Goal: Information Seeking & Learning: Learn about a topic

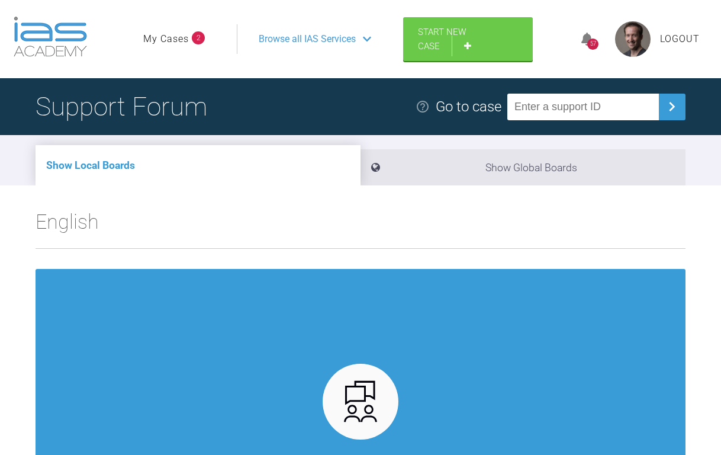
click at [579, 40] on div "57" at bounding box center [593, 39] width 44 height 28
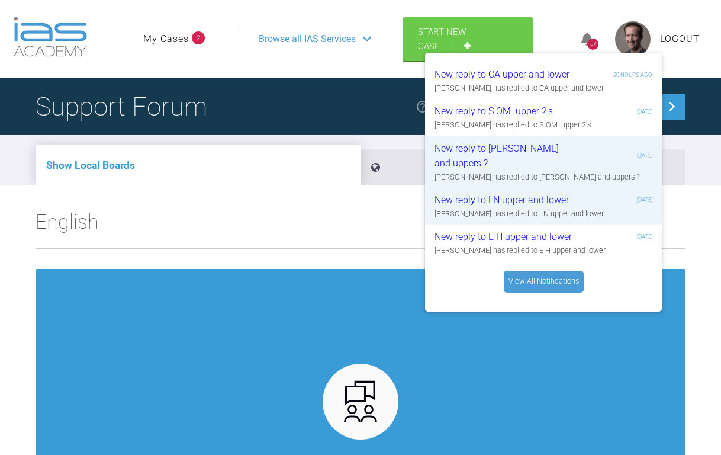
click at [551, 286] on link "View All Notifications" at bounding box center [544, 281] width 80 height 21
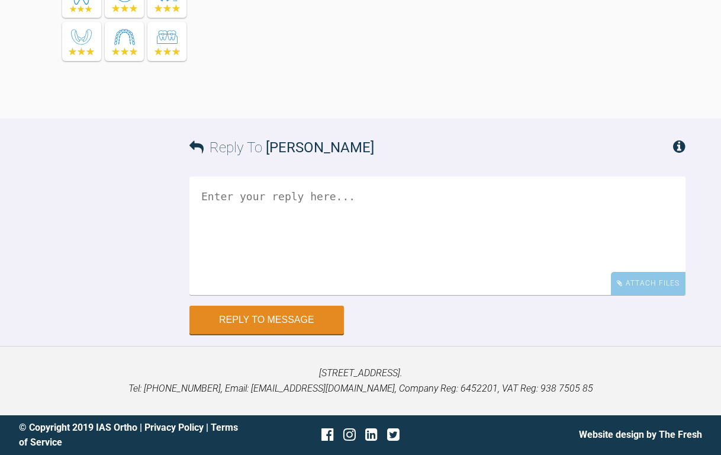
scroll to position [6947, 0]
drag, startPoint x: 246, startPoint y: 119, endPoint x: 503, endPoint y: 177, distance: 263.4
drag, startPoint x: 503, startPoint y: 166, endPoint x: 327, endPoint y: 114, distance: 183.5
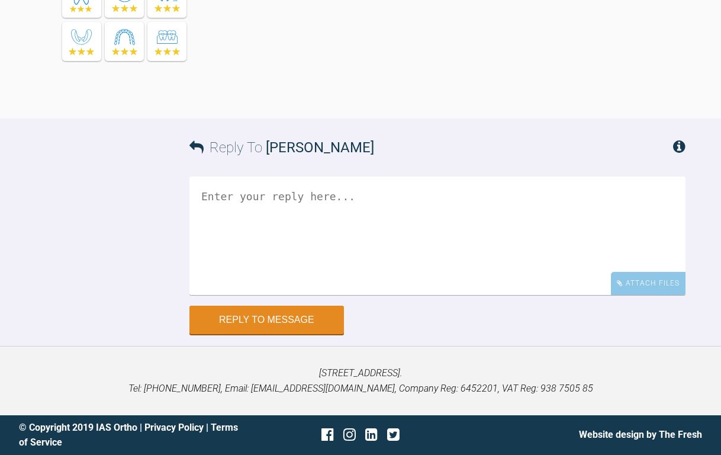
drag, startPoint x: 374, startPoint y: 94, endPoint x: 525, endPoint y: 107, distance: 152.2
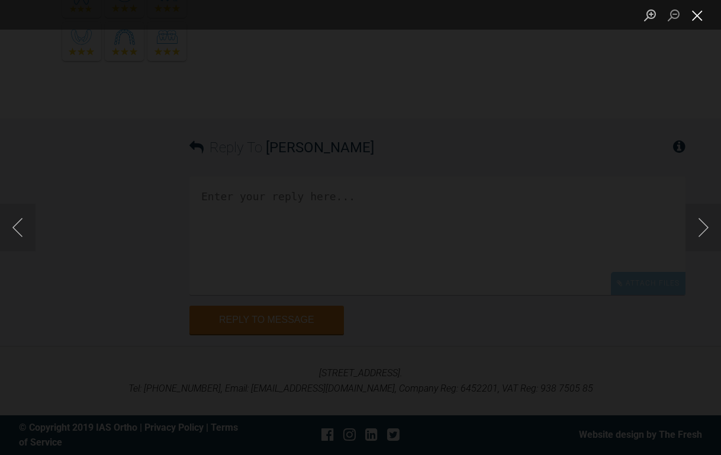
click at [700, 14] on button "Close lightbox" at bounding box center [698, 15] width 24 height 21
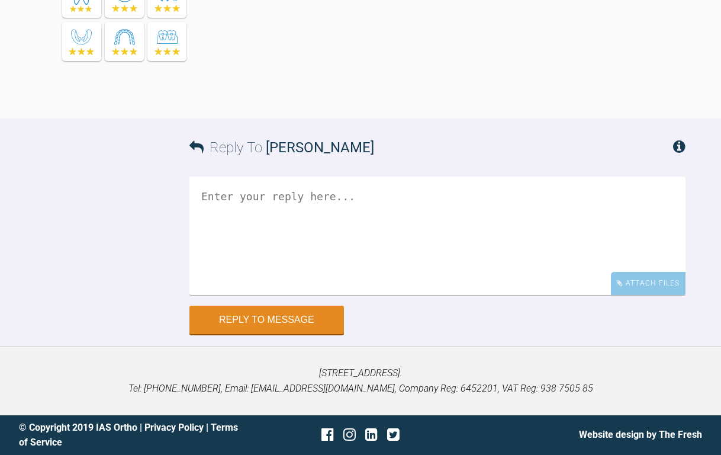
scroll to position [6888, 0]
drag, startPoint x: 249, startPoint y: 179, endPoint x: 451, endPoint y: 187, distance: 202.7
